Goal: Information Seeking & Learning: Check status

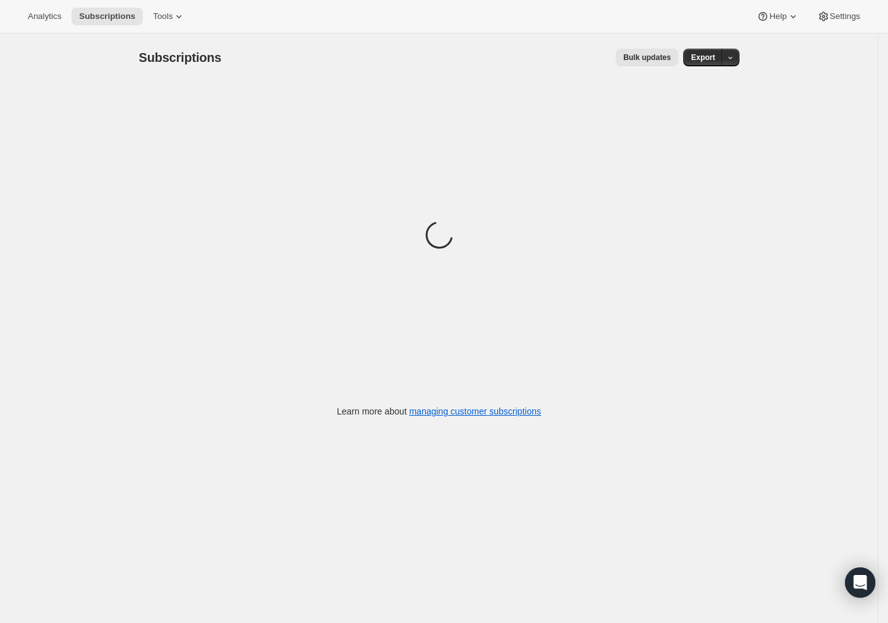
click at [55, 25] on div "Analytics Subscriptions Tools Help Settings" at bounding box center [444, 17] width 888 height 34
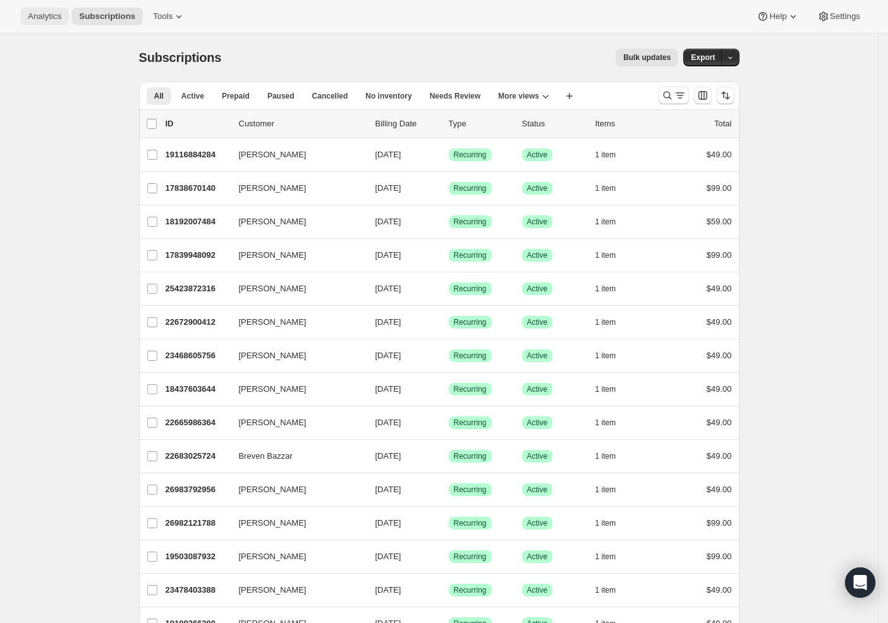
click at [52, 16] on span "Analytics" at bounding box center [45, 16] width 34 height 10
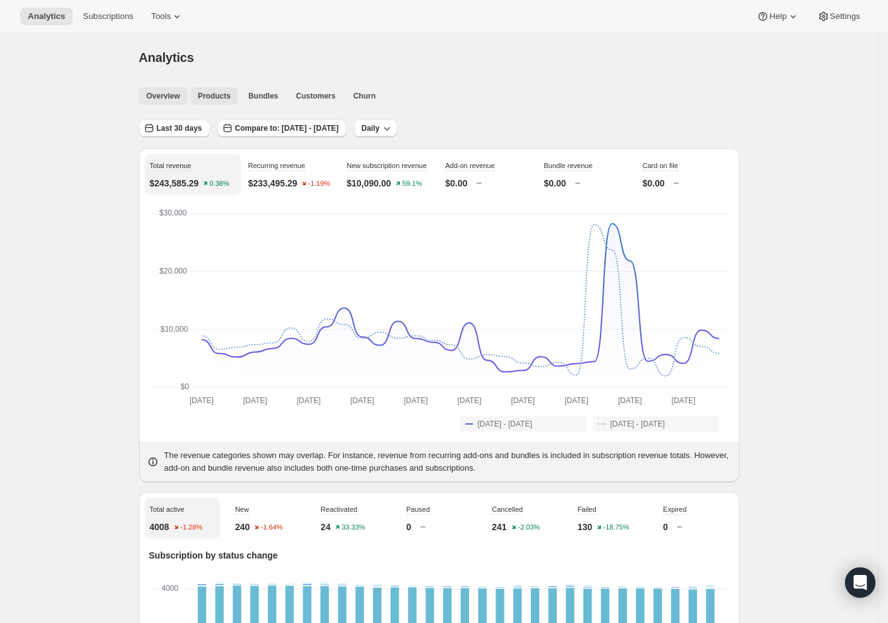
click at [228, 92] on span "Products" at bounding box center [214, 96] width 33 height 10
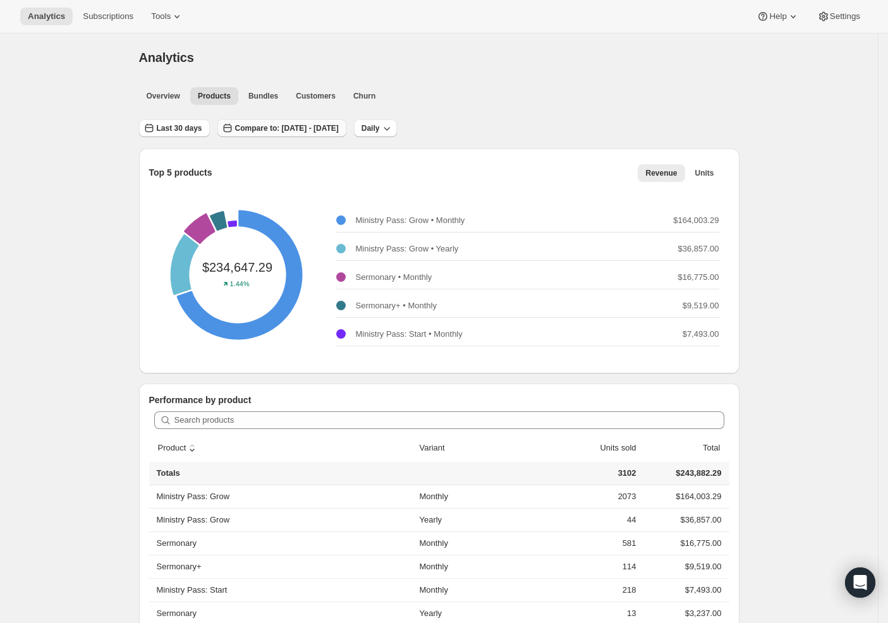
click at [339, 132] on span "Compare to: [DATE] - [DATE]" at bounding box center [287, 128] width 104 height 10
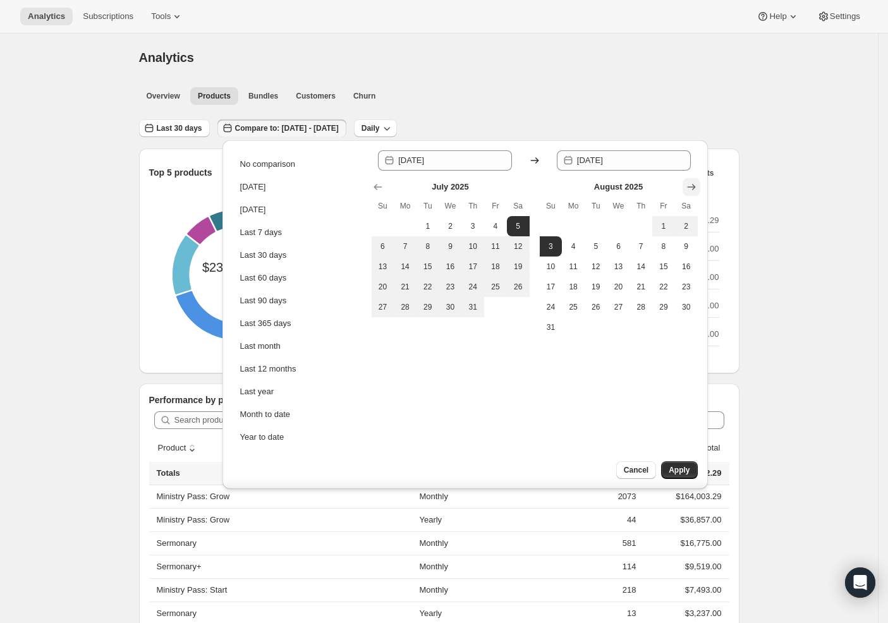
click at [687, 185] on icon "Show next month, September 2025" at bounding box center [691, 187] width 13 height 13
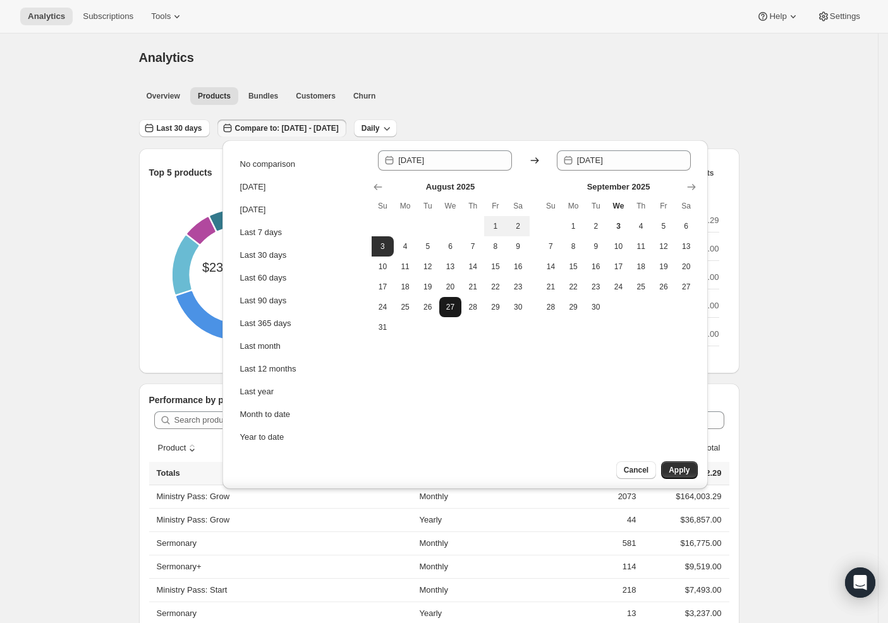
click at [447, 303] on span "27" at bounding box center [450, 307] width 13 height 10
type input "[DATE]"
click at [616, 224] on span "3" at bounding box center [619, 226] width 13 height 10
type input "[DATE]"
drag, startPoint x: 669, startPoint y: 471, endPoint x: 652, endPoint y: 468, distance: 17.3
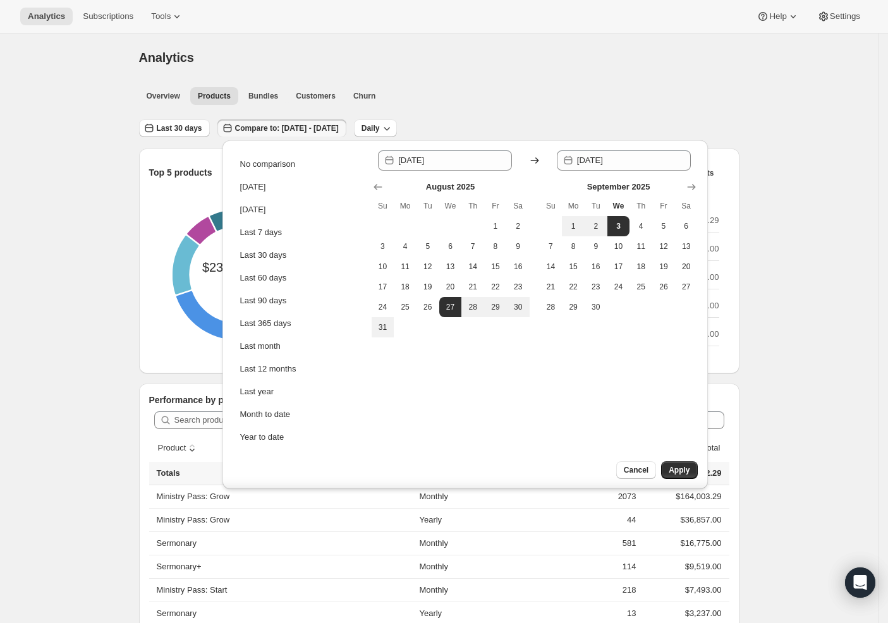
click at [669, 471] on span "Apply" at bounding box center [679, 470] width 21 height 10
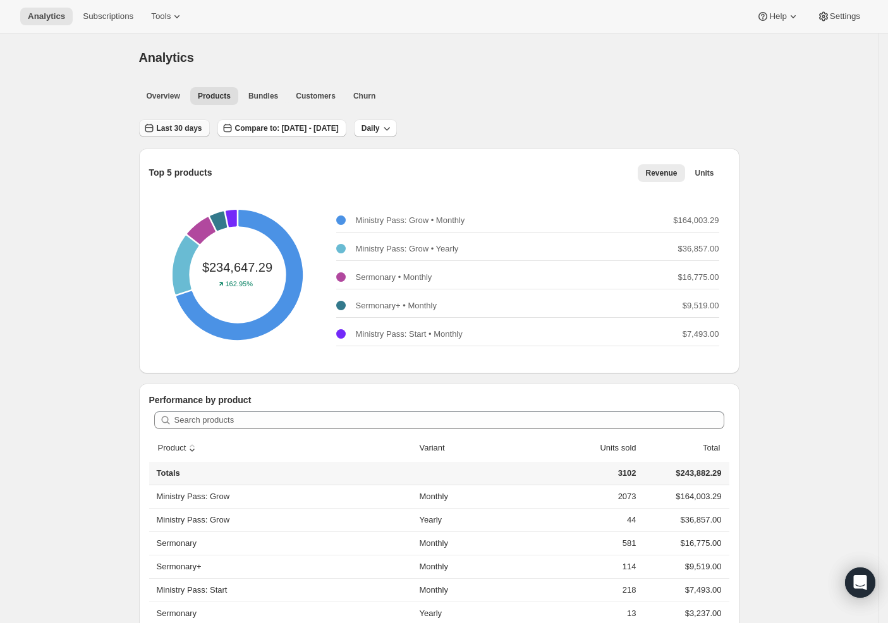
click at [196, 133] on span "Last 30 days" at bounding box center [180, 128] width 46 height 10
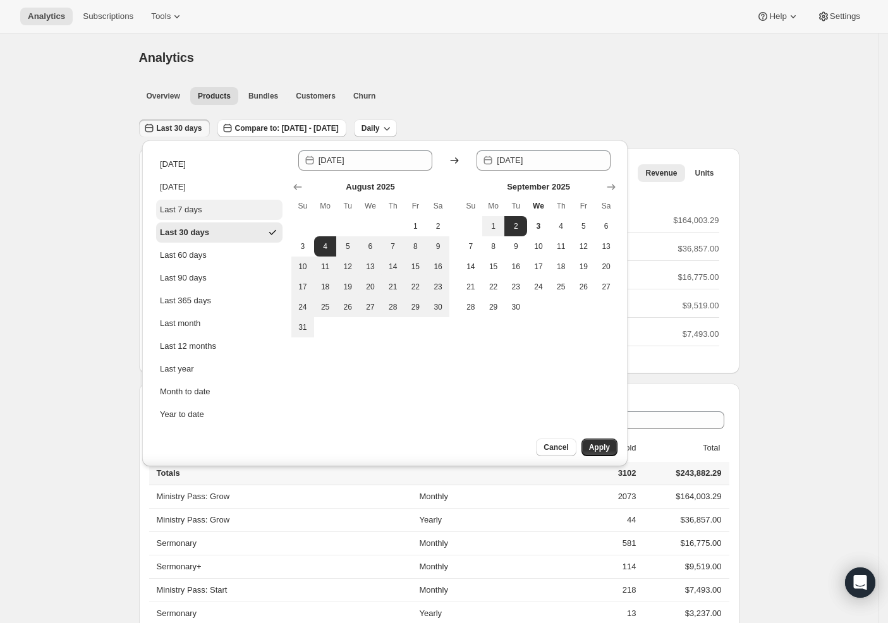
click at [202, 214] on div "Last 7 days" at bounding box center [181, 210] width 42 height 13
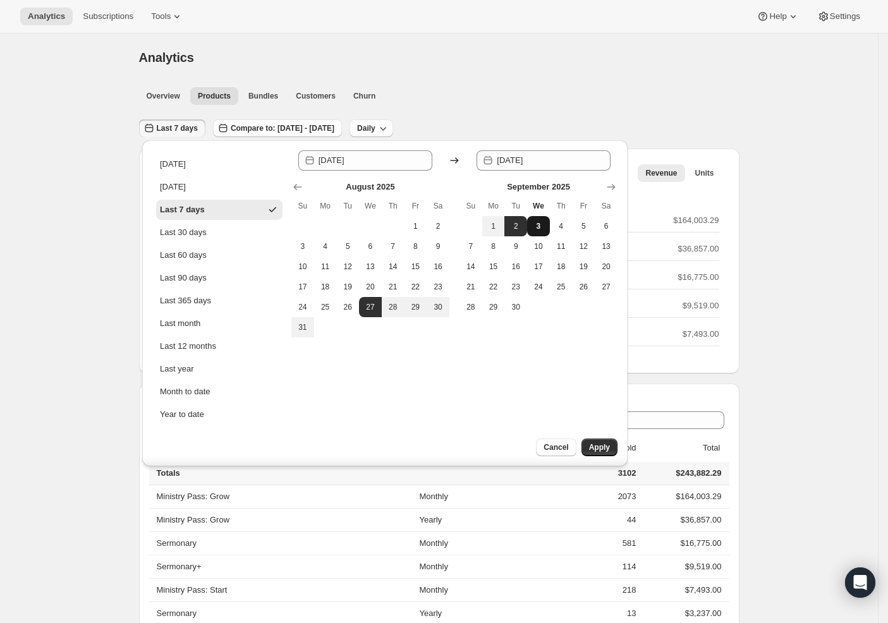
click at [539, 229] on button "3" at bounding box center [538, 226] width 23 height 20
type input "[DATE]"
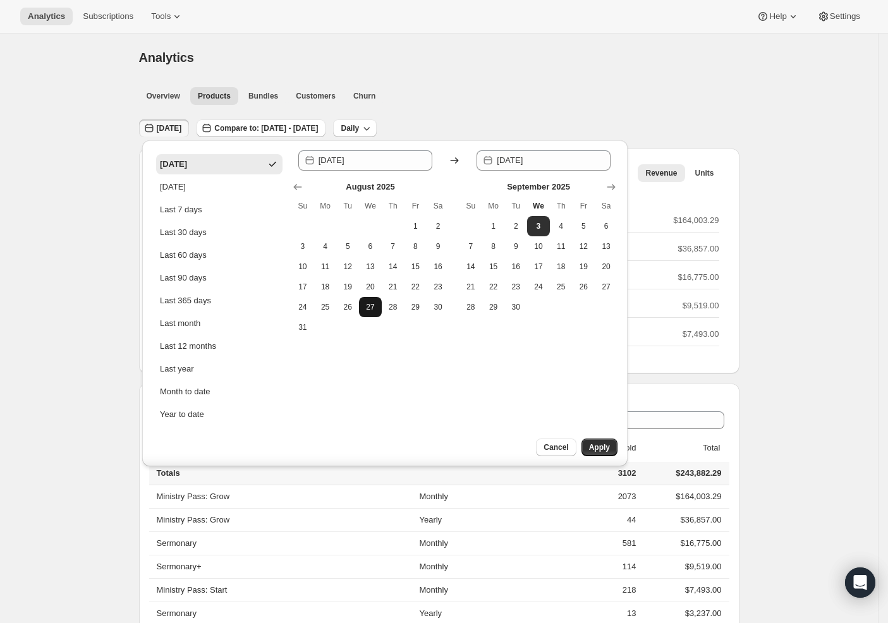
click at [359, 306] on button "27" at bounding box center [370, 307] width 23 height 20
type input "[DATE]"
click at [538, 224] on button "3" at bounding box center [538, 226] width 23 height 20
type input "[DATE]"
click at [602, 450] on button "Apply" at bounding box center [600, 448] width 36 height 18
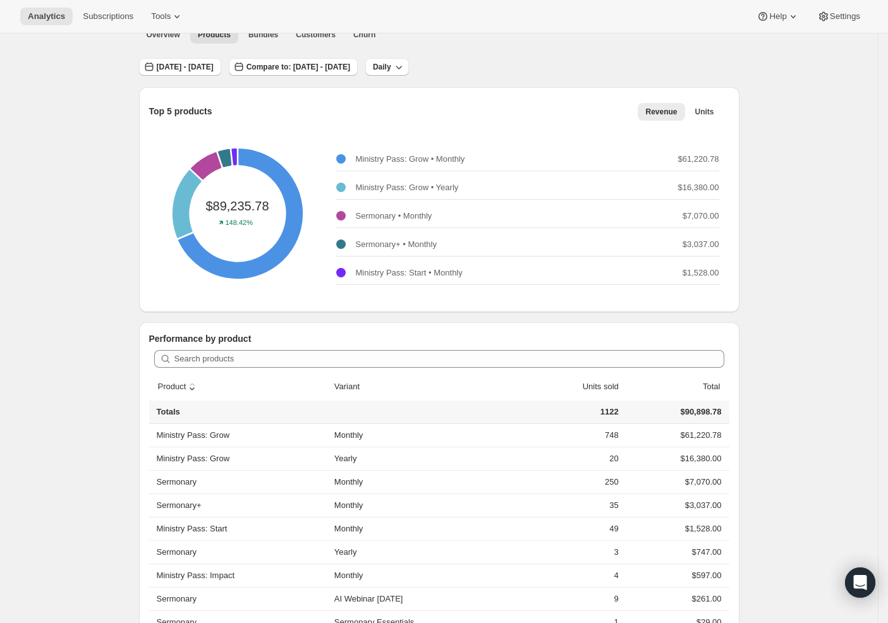
scroll to position [149, 0]
